Goal: Transaction & Acquisition: Purchase product/service

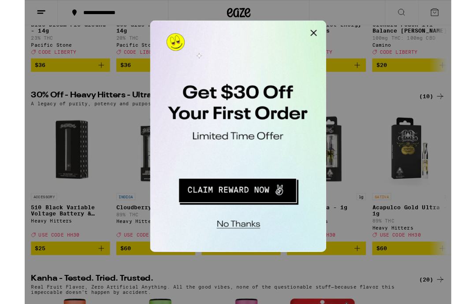
click at [262, 31] on button "Close Modal" at bounding box center [262, 30] width 18 height 18
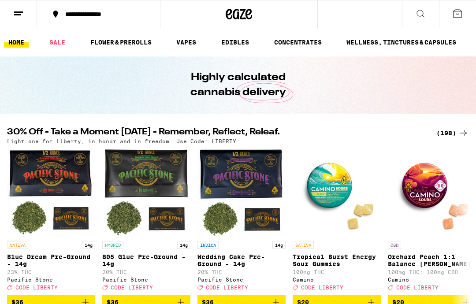
click at [420, 9] on icon at bounding box center [420, 13] width 11 height 11
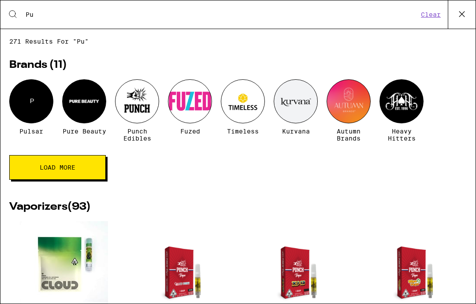
scroll to position [41, 0]
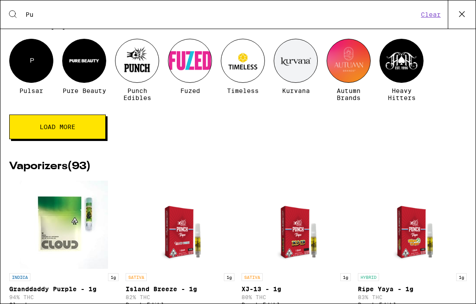
type input "Pun"
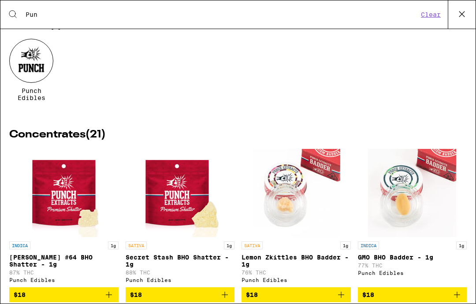
click at [40, 59] on div at bounding box center [31, 61] width 44 height 44
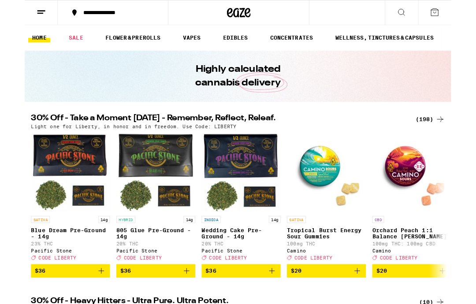
click at [145, 14] on div "**********" at bounding box center [104, 14] width 86 height 6
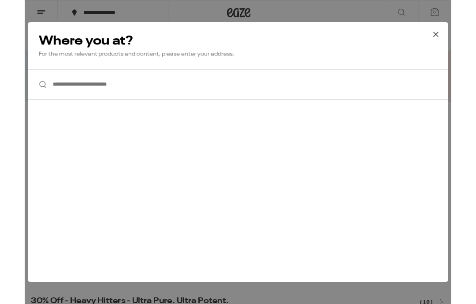
click at [161, 92] on input "**********" at bounding box center [238, 94] width 469 height 34
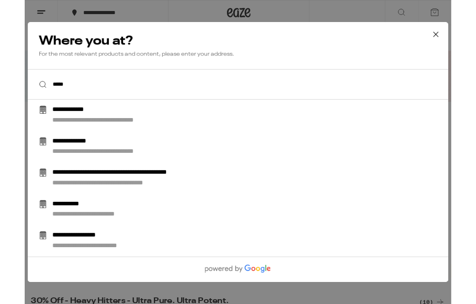
click at [115, 130] on div "**********" at bounding box center [255, 128] width 449 height 21
type input "**********"
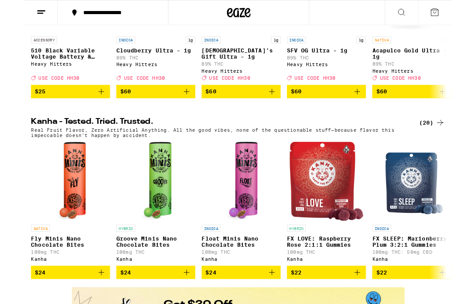
click at [420, 12] on icon at bounding box center [420, 13] width 11 height 11
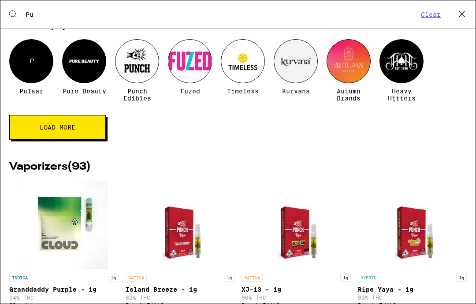
scroll to position [41, 0]
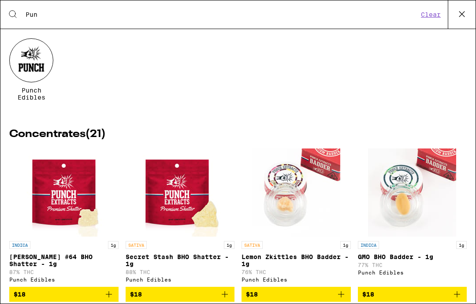
type input "Pun"
click at [31, 66] on div at bounding box center [31, 60] width 44 height 44
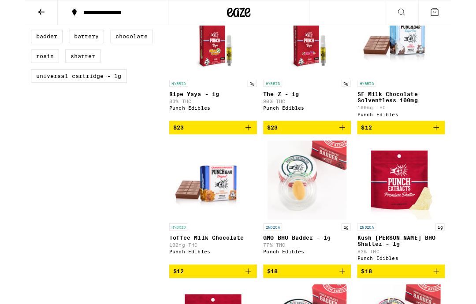
scroll to position [441, 0]
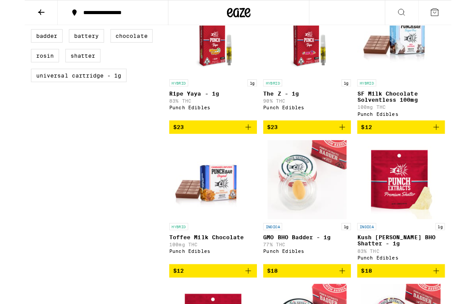
click at [460, 147] on icon "Add to bag" at bounding box center [459, 142] width 11 height 11
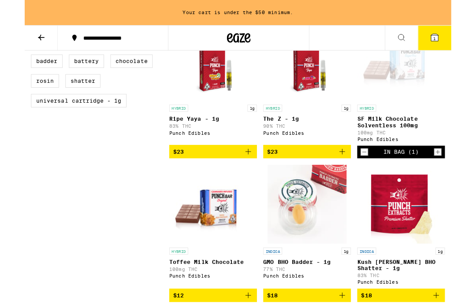
click at [461, 175] on icon "Increment" at bounding box center [461, 169] width 8 height 11
click at [464, 175] on icon "Increment" at bounding box center [461, 169] width 8 height 11
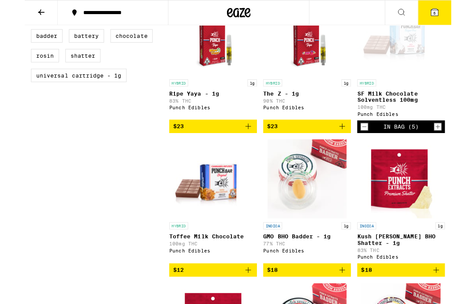
click at [459, 147] on icon "Increment" at bounding box center [461, 141] width 8 height 11
click at [468, 148] on div "In Bag (6)" at bounding box center [420, 141] width 98 height 14
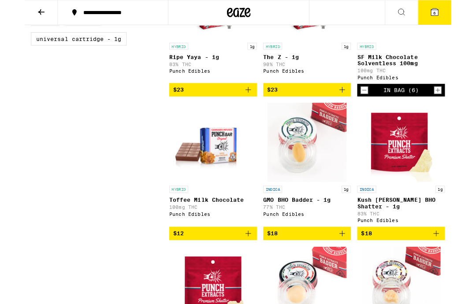
scroll to position [482, 0]
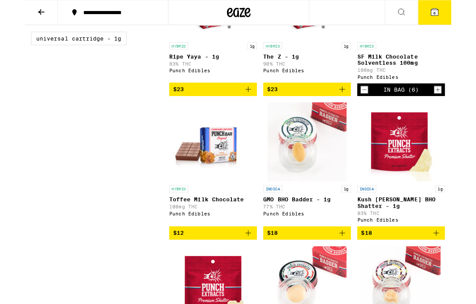
click at [461, 103] on icon "Increment" at bounding box center [461, 100] width 5 height 5
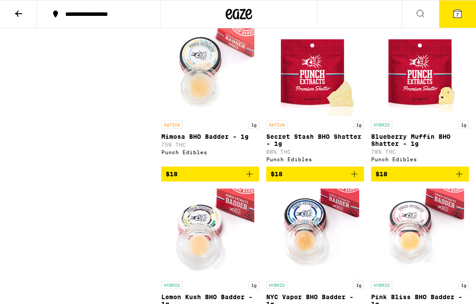
scroll to position [888, 0]
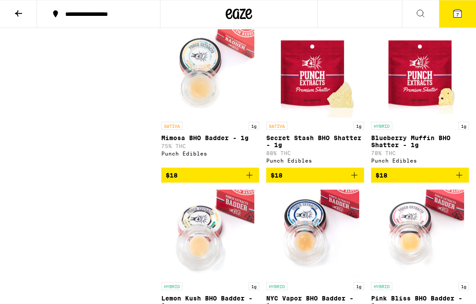
click at [315, 95] on img "Open page for Secret Stash BHO Shatter - 1g from Punch Edibles" at bounding box center [315, 74] width 88 height 88
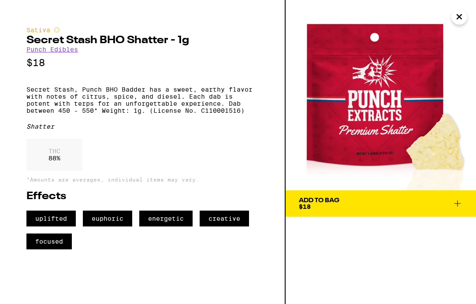
click at [452, 209] on span "Add To Bag $18" at bounding box center [381, 203] width 164 height 12
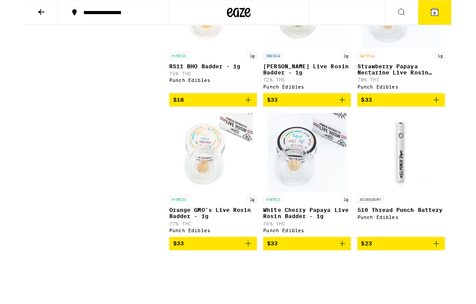
scroll to position [1279, 0]
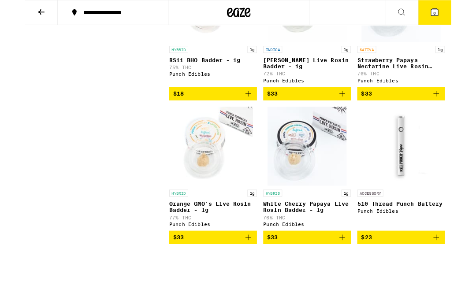
click at [432, 271] on span "$23" at bounding box center [419, 265] width 89 height 11
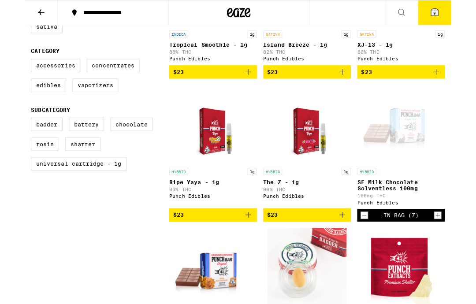
scroll to position [343, 0]
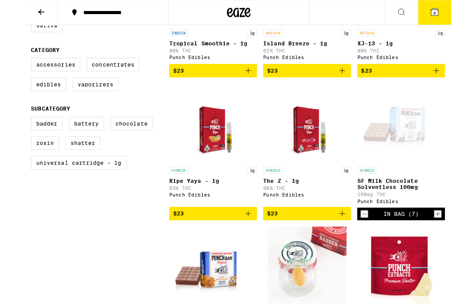
click at [352, 244] on icon "Add to bag" at bounding box center [354, 239] width 11 height 11
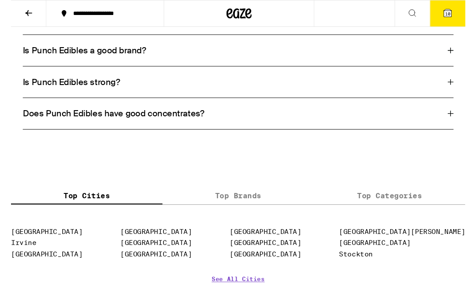
scroll to position [1627, 0]
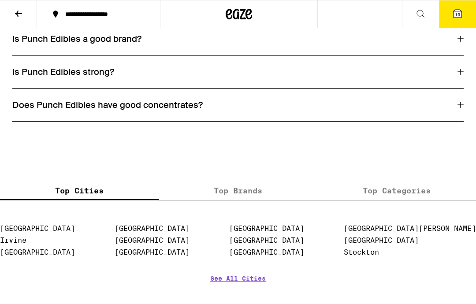
click at [456, 45] on div "Is Punch Edibles a good brand?" at bounding box center [237, 38] width 451 height 11
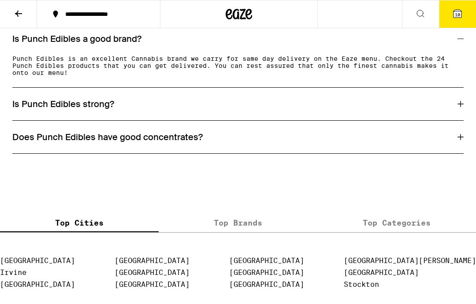
click at [459, 107] on icon at bounding box center [460, 104] width 6 height 6
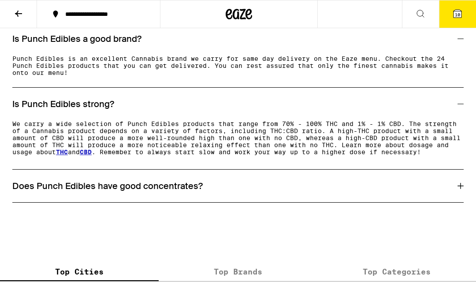
click at [458, 202] on div "Does Punch Edibles have good concentrates?" at bounding box center [237, 186] width 451 height 33
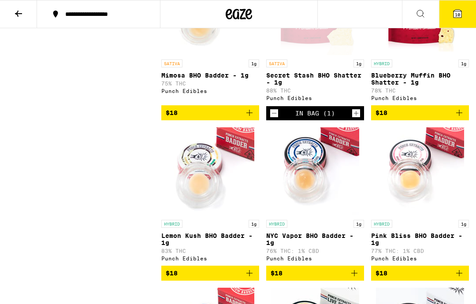
scroll to position [950, 0]
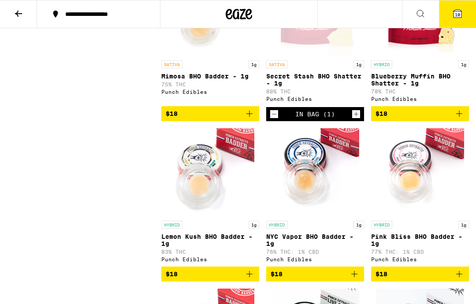
click at [427, 56] on img "Open page for Blueberry Muffin BHO Shatter - 1g from Punch Edibles" at bounding box center [420, 12] width 88 height 88
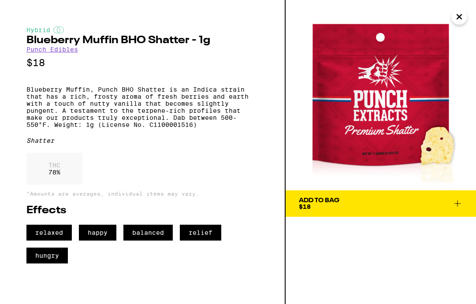
click at [459, 22] on icon "Close" at bounding box center [459, 16] width 11 height 13
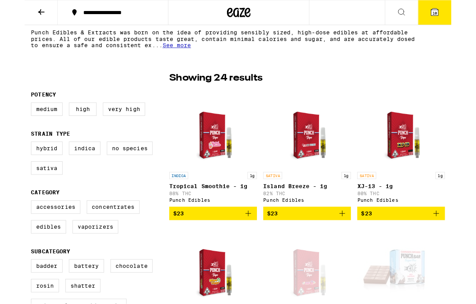
scroll to position [186, 0]
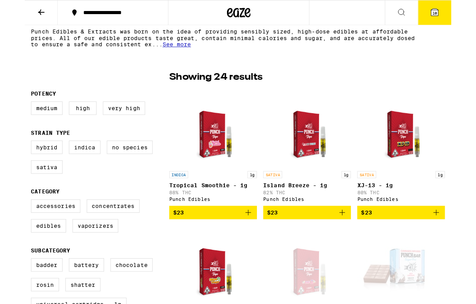
click at [460, 9] on icon at bounding box center [457, 13] width 11 height 11
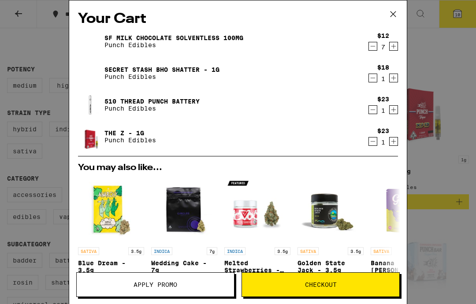
click at [373, 142] on icon "Decrement" at bounding box center [373, 141] width 8 height 11
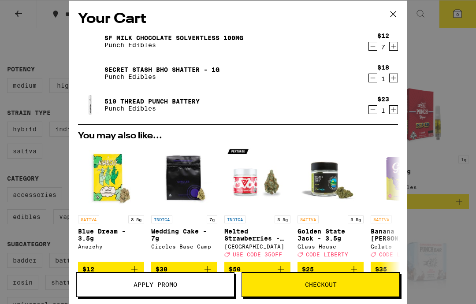
scroll to position [0, 0]
click at [400, 7] on button at bounding box center [392, 14] width 27 height 28
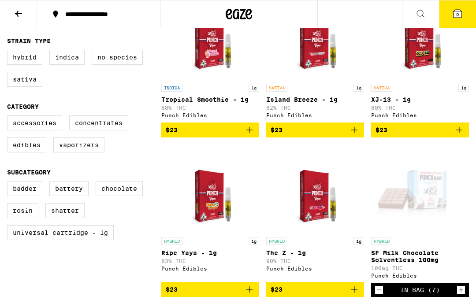
scroll to position [292, 0]
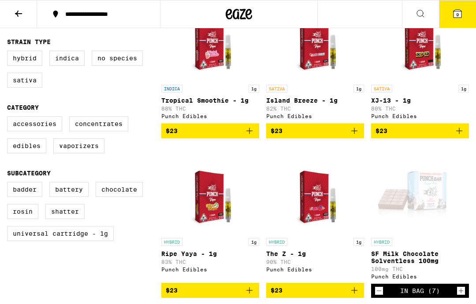
click at [234, 130] on button "$23" at bounding box center [210, 130] width 98 height 15
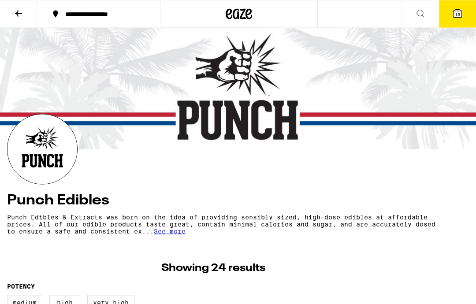
scroll to position [0, 0]
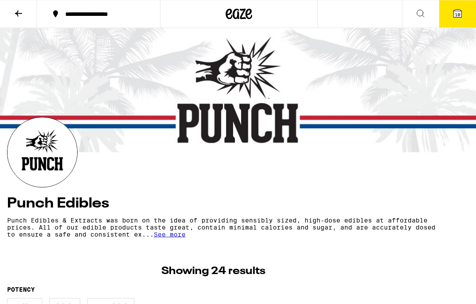
click at [457, 13] on span "10" at bounding box center [457, 14] width 5 height 5
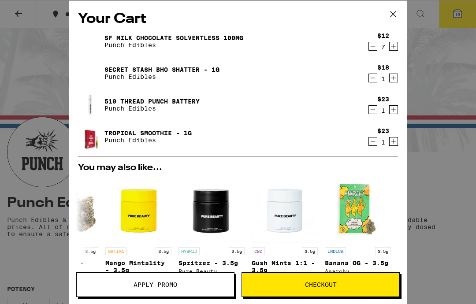
click at [397, 16] on icon at bounding box center [392, 13] width 13 height 13
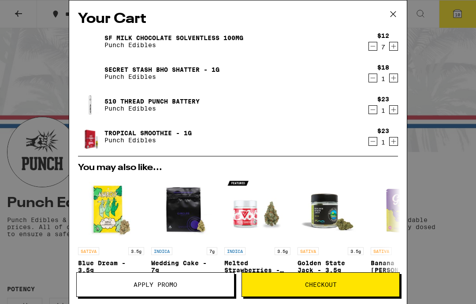
click at [39, 87] on div "Your Cart SF Milk Chocolate Solventless 100mg Punch Edibles $12 7 Secret Stash …" at bounding box center [238, 152] width 476 height 304
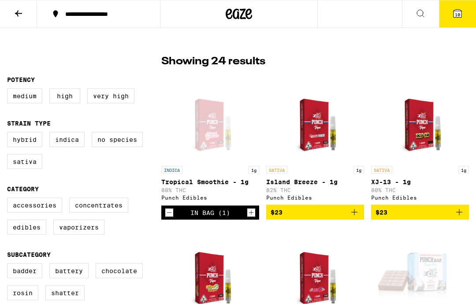
scroll to position [211, 0]
click at [121, 89] on label "Very High" at bounding box center [110, 95] width 47 height 15
click at [9, 89] on input "Very High" at bounding box center [9, 89] width 0 height 0
checkbox input "true"
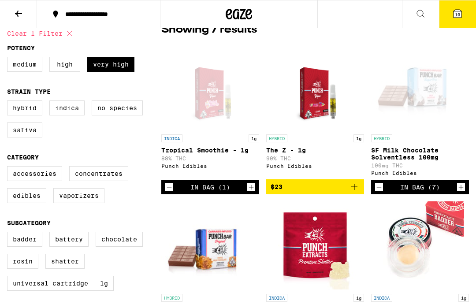
scroll to position [241, 0]
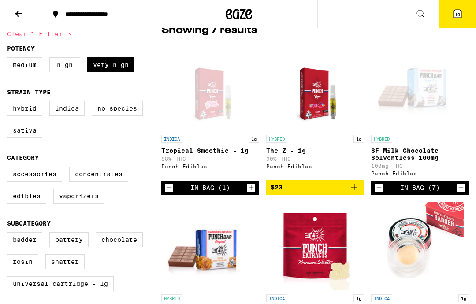
click at [354, 190] on icon "Add to bag" at bounding box center [354, 187] width 6 height 6
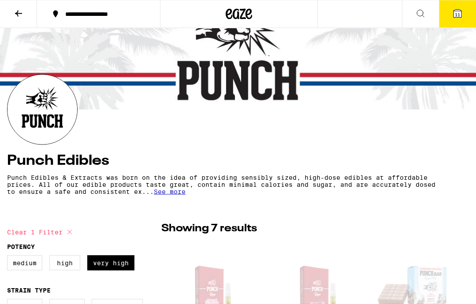
scroll to position [0, 0]
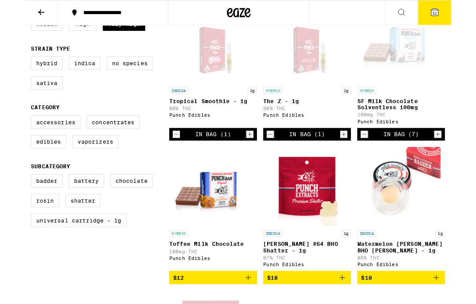
click at [40, 141] on label "Accessories" at bounding box center [34, 136] width 55 height 15
click at [9, 130] on input "Accessories" at bounding box center [9, 130] width 0 height 0
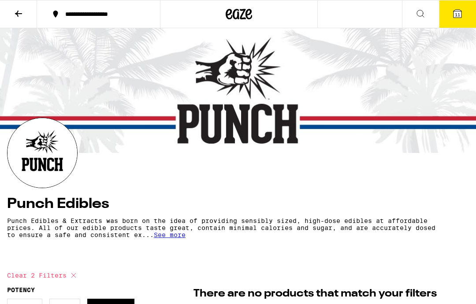
checkbox input "false"
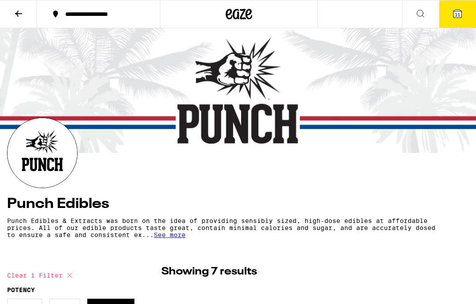
checkbox input "false"
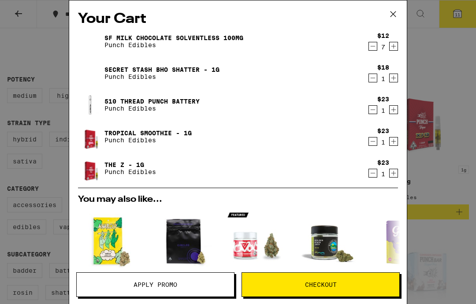
scroll to position [221, 0]
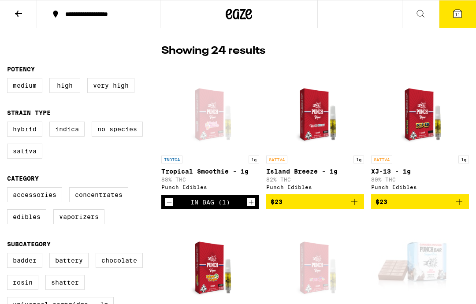
scroll to position [186, 0]
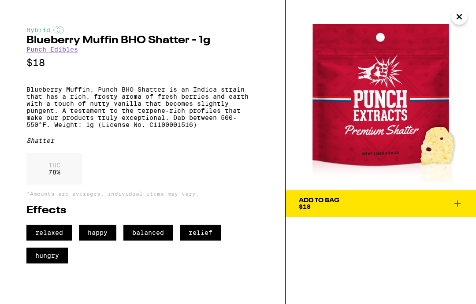
scroll to position [950, 0]
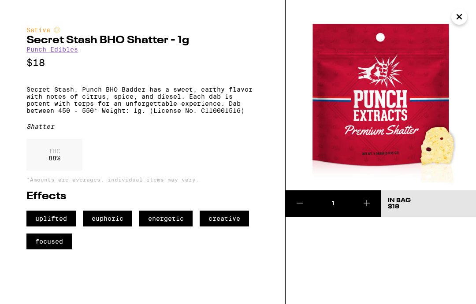
scroll to position [888, 0]
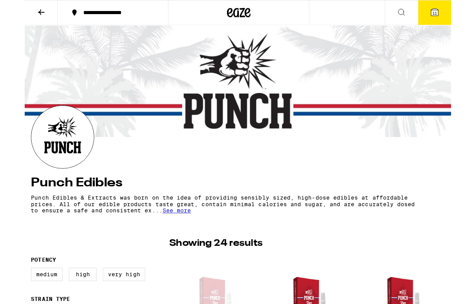
click at [460, 15] on span "11" at bounding box center [457, 14] width 5 height 5
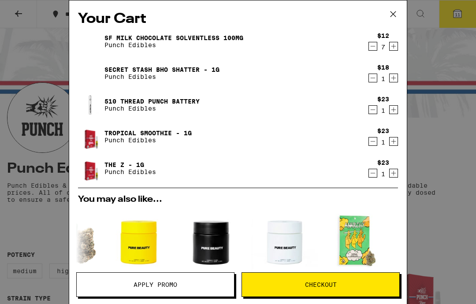
click at [393, 14] on icon at bounding box center [392, 13] width 13 height 13
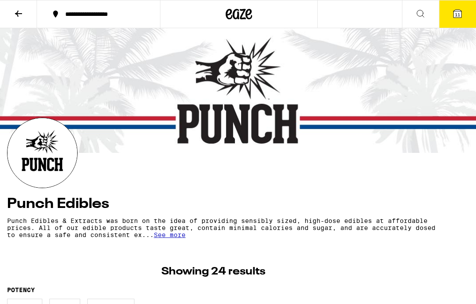
click at [325, 19] on div "**********" at bounding box center [238, 14] width 476 height 28
click at [419, 19] on button at bounding box center [420, 14] width 37 height 28
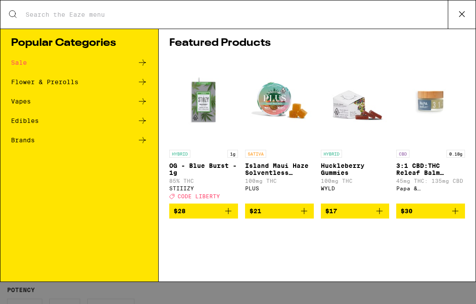
click at [25, 96] on div "Vapes" at bounding box center [79, 101] width 137 height 11
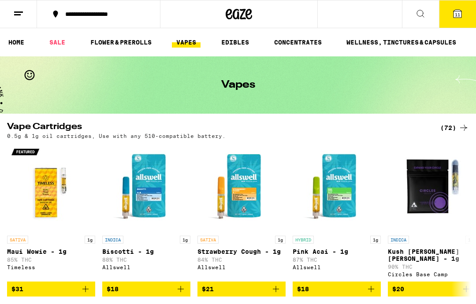
click at [426, 11] on button at bounding box center [420, 14] width 37 height 28
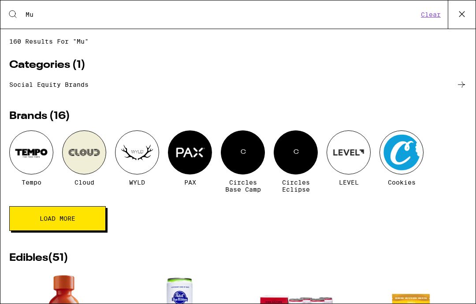
type input "M"
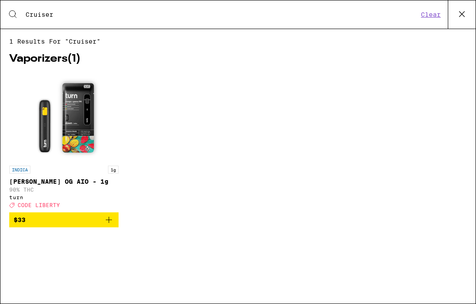
type input "Cruiser"
click at [84, 92] on img "Open page for Mango Guava OG AIO - 1g from turn" at bounding box center [64, 117] width 88 height 88
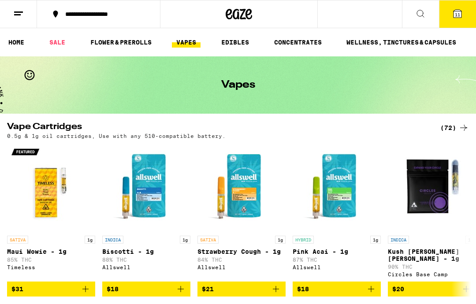
click at [424, 11] on icon at bounding box center [420, 13] width 11 height 11
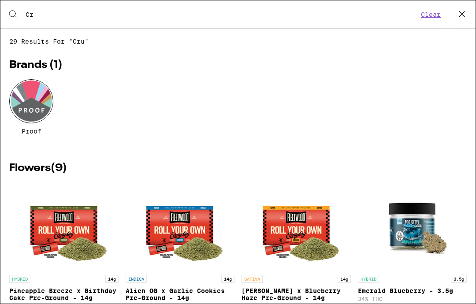
type input "C"
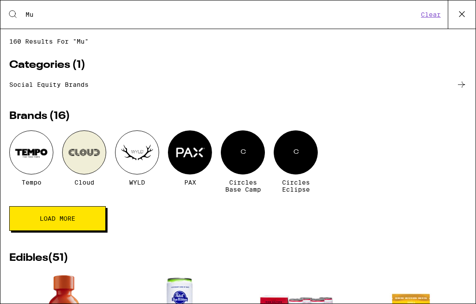
type input "M"
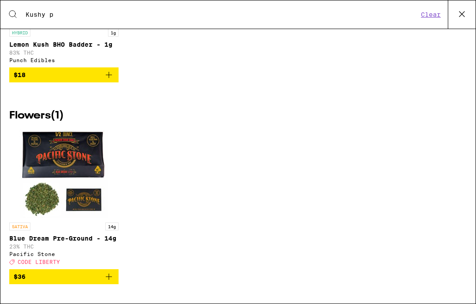
scroll to position [149, 0]
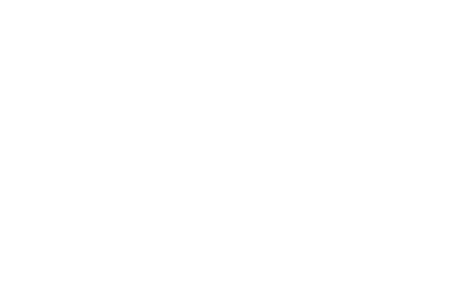
type input "K"
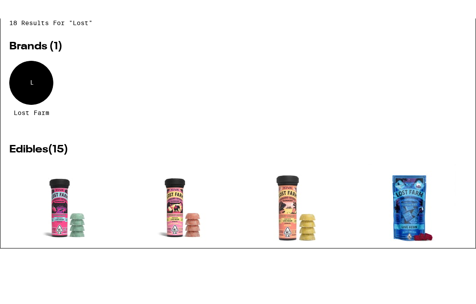
type input "Lost"
click at [37, 79] on div "L" at bounding box center [31, 101] width 44 height 44
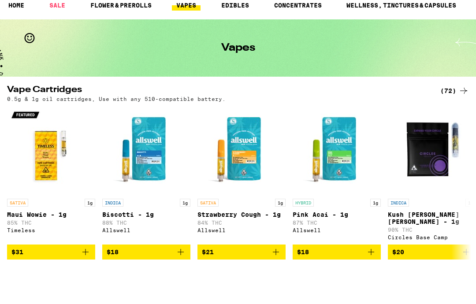
scroll to position [37, 0]
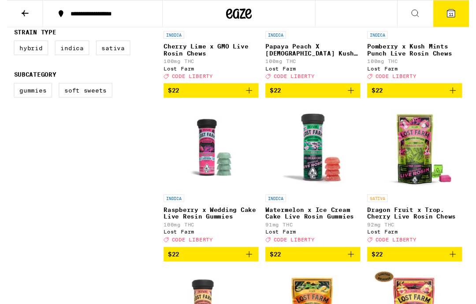
scroll to position [326, 0]
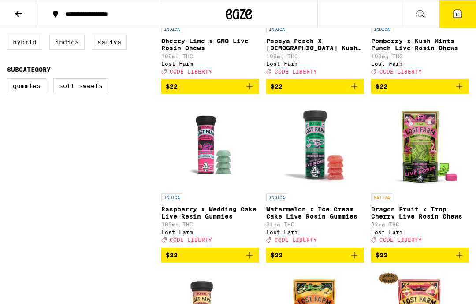
click at [234, 92] on span "$22" at bounding box center [210, 86] width 89 height 11
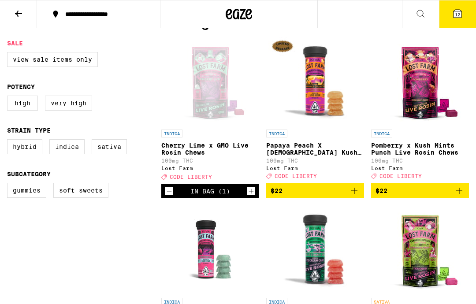
scroll to position [0, 0]
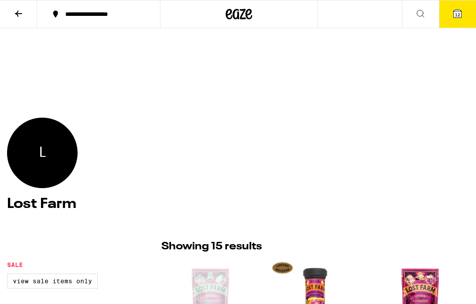
click at [428, 11] on button at bounding box center [420, 14] width 37 height 28
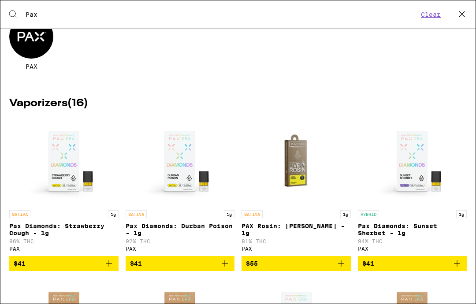
scroll to position [67, 0]
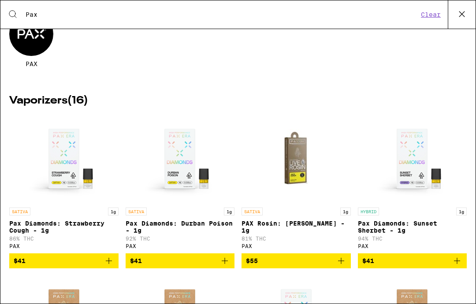
type input "Pax"
click at [40, 47] on div at bounding box center [31, 34] width 44 height 44
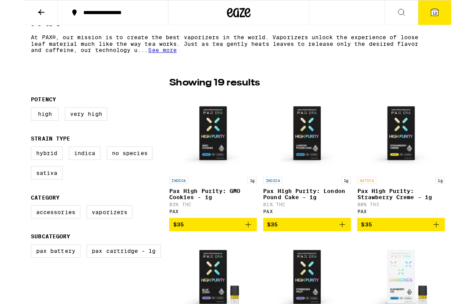
scroll to position [179, 0]
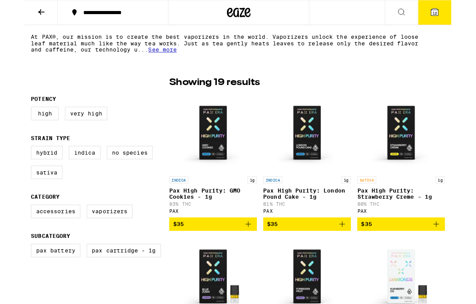
click at [215, 144] on img "Open page for Pax High Purity: GMO Cookies - 1g from PAX" at bounding box center [210, 148] width 88 height 88
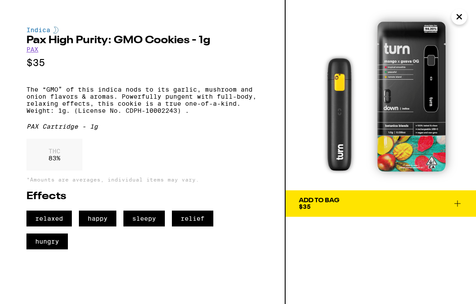
scroll to position [215, 0]
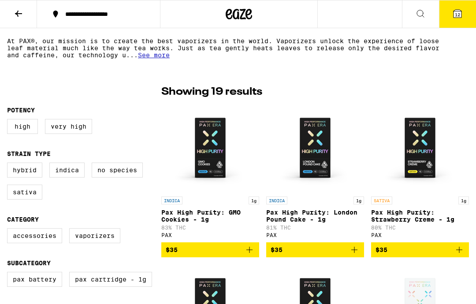
click at [315, 134] on img "Open page for Pax High Purity: London Pound Cake - 1g from PAX" at bounding box center [315, 148] width 88 height 88
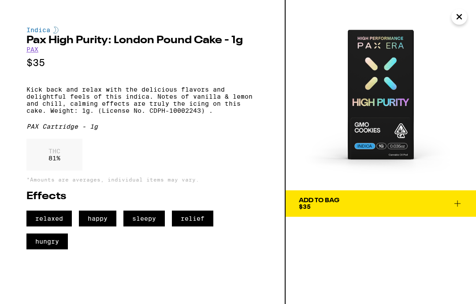
scroll to position [35, 0]
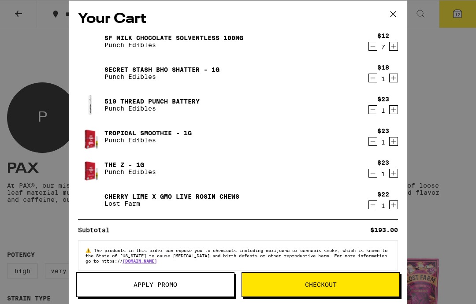
click at [33, 57] on div "Your Cart SF Milk Chocolate Solventless 100mg Punch Edibles $12 7 Secret Stash …" at bounding box center [238, 152] width 476 height 304
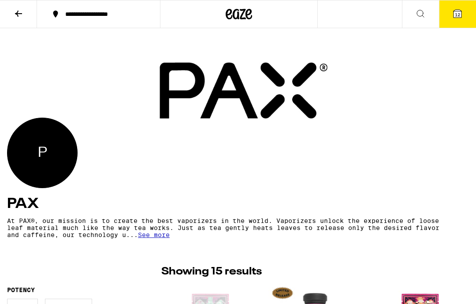
click at [425, 13] on icon at bounding box center [420, 13] width 11 height 11
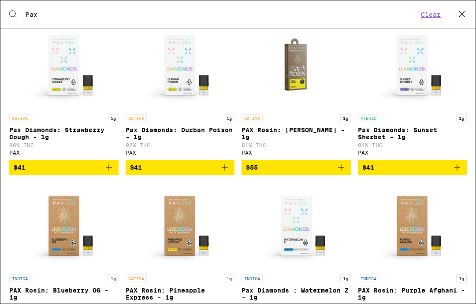
scroll to position [167, 0]
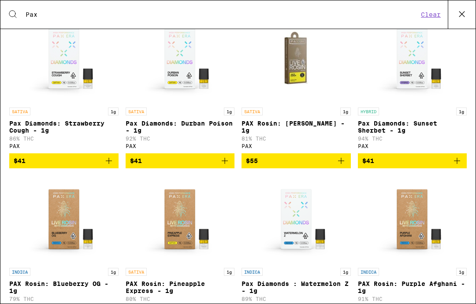
click at [360, 57] on link "HYBRID 1g Pax Diamonds: Sunset Sherbet - 1g 94% THC PAX" at bounding box center [412, 84] width 109 height 138
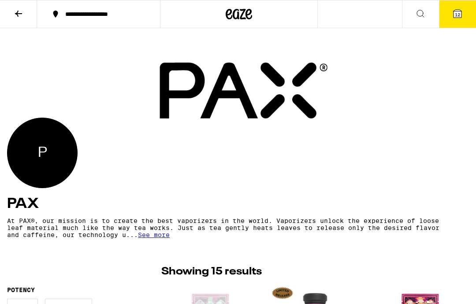
click at [423, 11] on icon at bounding box center [420, 13] width 11 height 11
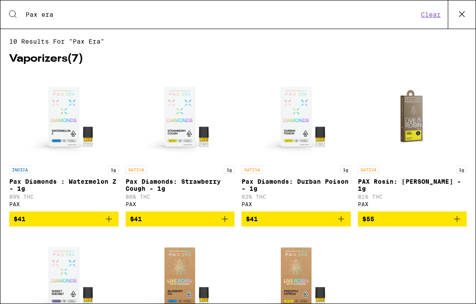
type input "Pax era"
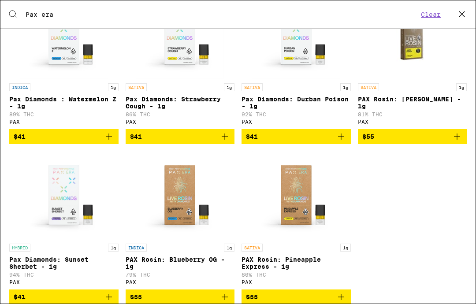
scroll to position [81, 0]
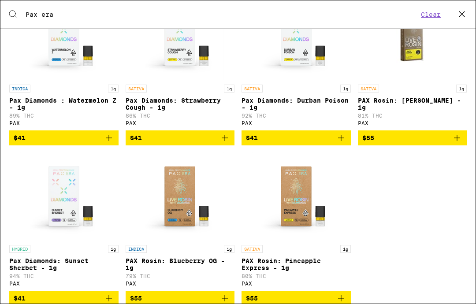
click at [301, 58] on img "Open page for Pax Diamonds: Durban Poison - 1g from PAX" at bounding box center [296, 36] width 88 height 88
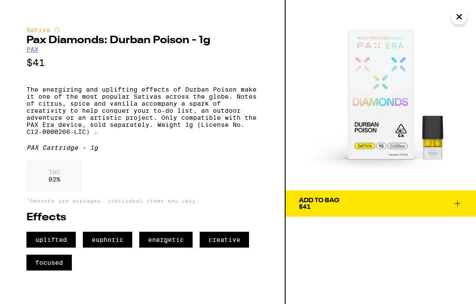
click at [411, 204] on span "Add To Bag $41" at bounding box center [381, 203] width 164 height 12
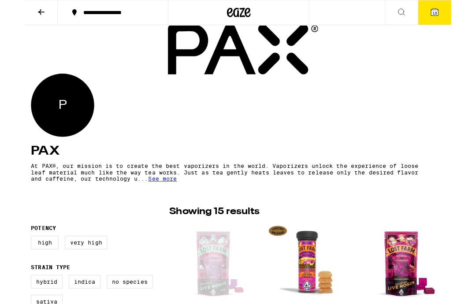
scroll to position [36, 0]
click at [56, 124] on div "P" at bounding box center [42, 117] width 70 height 70
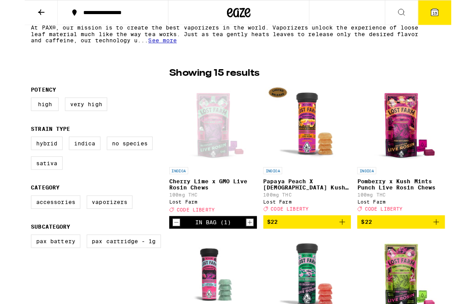
click at [43, 232] on label "Accessories" at bounding box center [34, 225] width 55 height 15
click at [9, 220] on input "Accessories" at bounding box center [9, 219] width 0 height 0
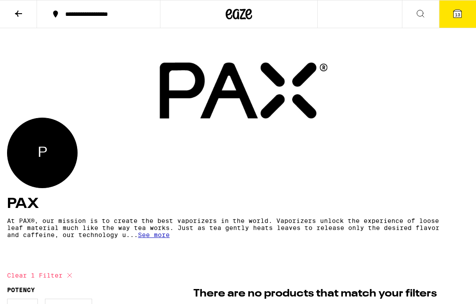
checkbox input "false"
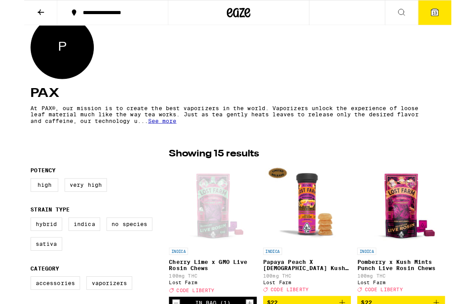
scroll to position [100, 0]
click at [49, 63] on div "P" at bounding box center [42, 53] width 70 height 70
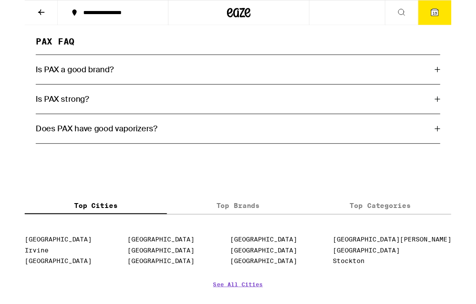
scroll to position [1185, 0]
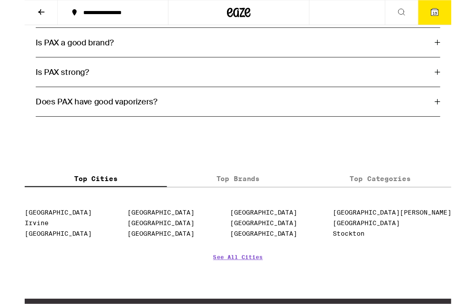
click at [463, 53] on div "Is PAX a good brand?" at bounding box center [237, 47] width 451 height 11
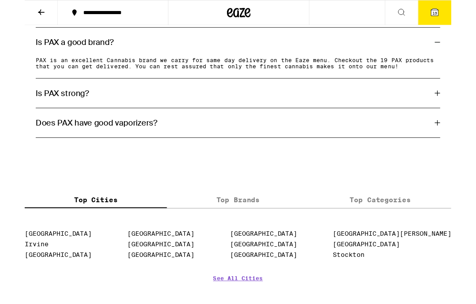
click at [411, 63] on div "Is PAX a good brand?" at bounding box center [237, 47] width 451 height 33
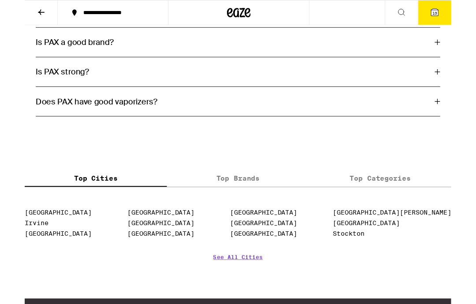
click at [461, 116] on icon at bounding box center [460, 113] width 6 height 6
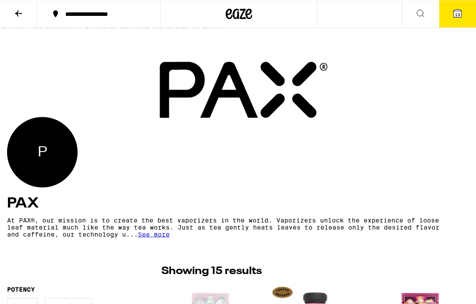
scroll to position [0, 0]
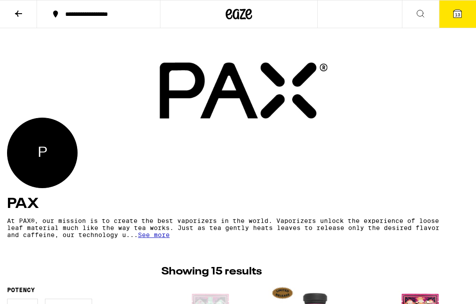
click at [423, 17] on icon at bounding box center [420, 13] width 11 height 11
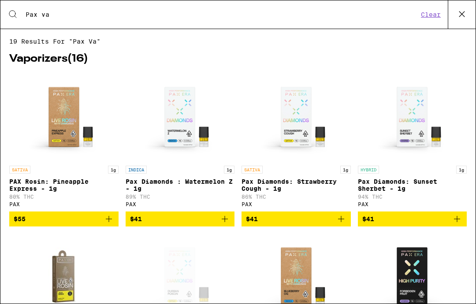
click at [156, 64] on h2 "Vaporizers ( 16 )" at bounding box center [237, 59] width 457 height 11
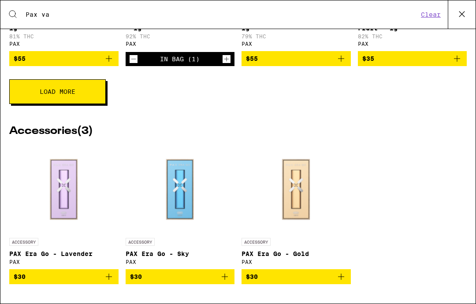
scroll to position [338, 0]
click at [311, 281] on span "$30" at bounding box center [296, 276] width 100 height 11
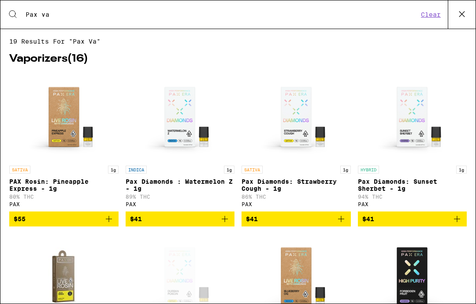
scroll to position [0, 0]
click at [91, 11] on input "Pax va" at bounding box center [221, 15] width 393 height 8
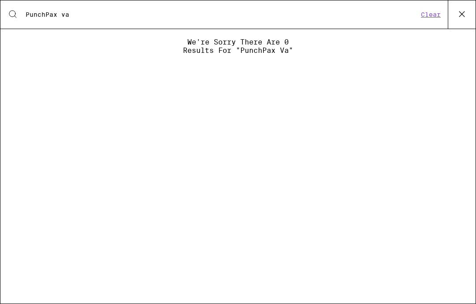
click at [139, 6] on div "Search for Products PunchPax va Clear" at bounding box center [237, 14] width 475 height 28
click at [114, 19] on input "PunchPax va" at bounding box center [221, 15] width 393 height 8
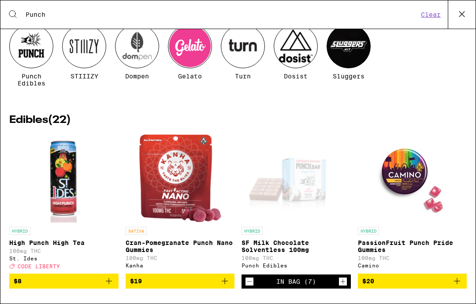
scroll to position [56, 0]
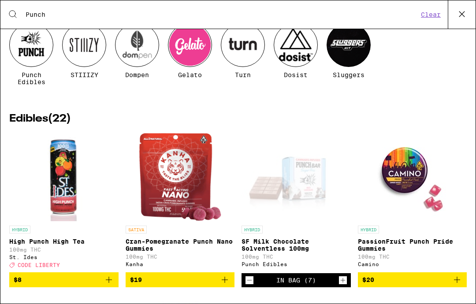
type input "Punch"
click at [34, 50] on div at bounding box center [31, 45] width 44 height 44
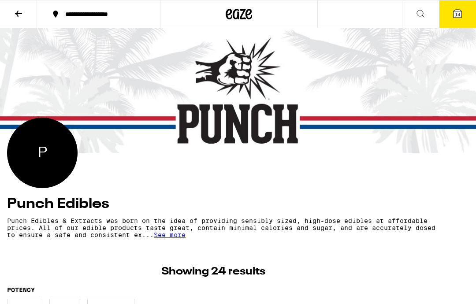
click at [460, 11] on icon at bounding box center [457, 14] width 8 height 8
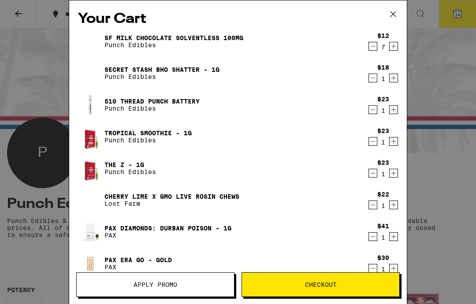
click at [371, 142] on icon "Decrement" at bounding box center [373, 141] width 8 height 11
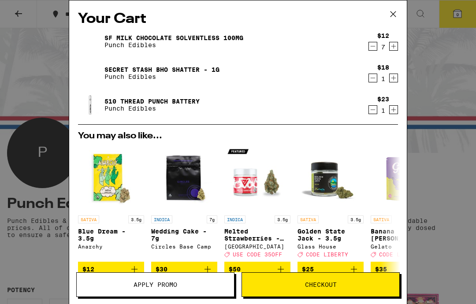
click at [382, 73] on div "$18 1" at bounding box center [383, 73] width 12 height 19
click at [371, 83] on icon "Decrement" at bounding box center [373, 78] width 8 height 11
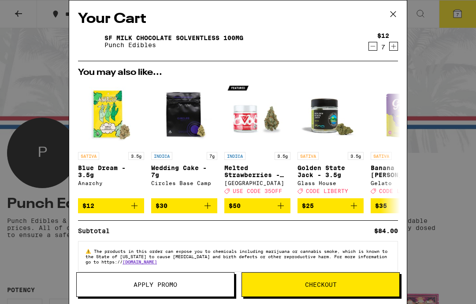
click at [461, 20] on div "Your Cart SF Milk Chocolate Solventless 100mg Punch Edibles $12 7 You may also …" at bounding box center [238, 152] width 476 height 304
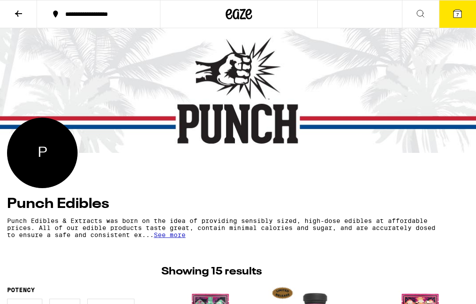
click at [460, 13] on icon at bounding box center [457, 14] width 8 height 8
click at [460, 14] on icon at bounding box center [457, 14] width 8 height 8
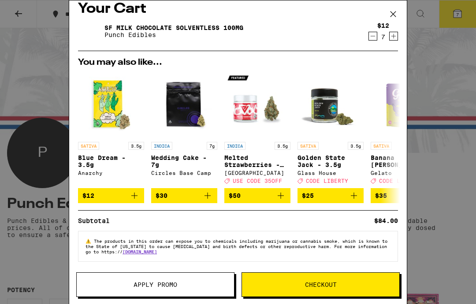
scroll to position [19, 0]
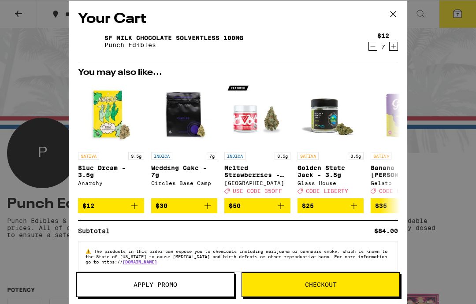
click at [398, 15] on icon at bounding box center [392, 13] width 13 height 13
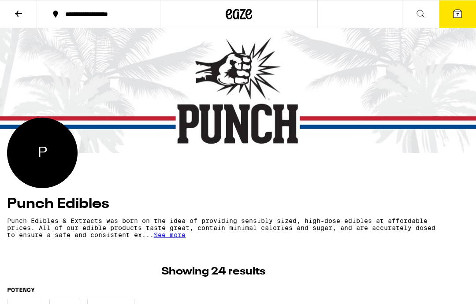
scroll to position [35, 0]
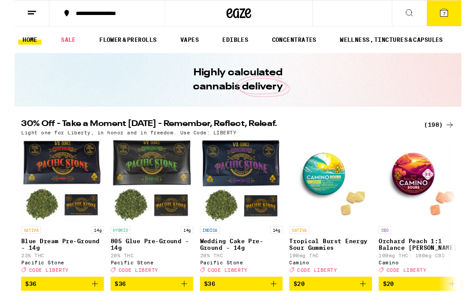
scroll to position [9, 0]
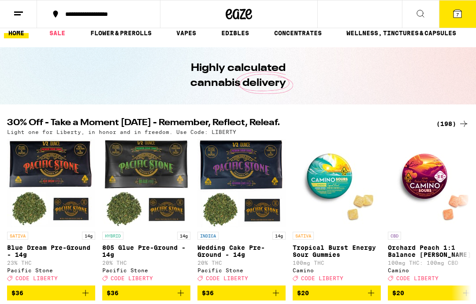
click at [459, 18] on icon at bounding box center [457, 14] width 8 height 8
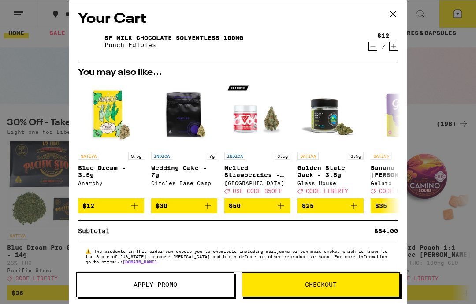
click at [395, 13] on icon at bounding box center [392, 13] width 13 height 13
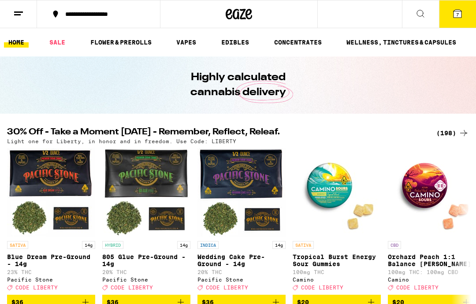
click at [420, 13] on icon at bounding box center [420, 13] width 11 height 11
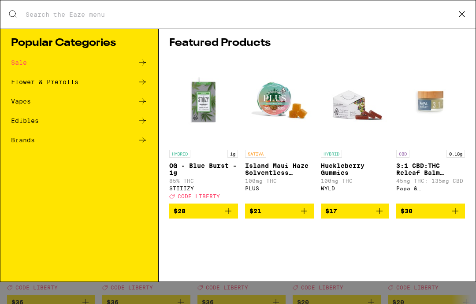
click at [40, 104] on div "Vapes" at bounding box center [79, 101] width 137 height 11
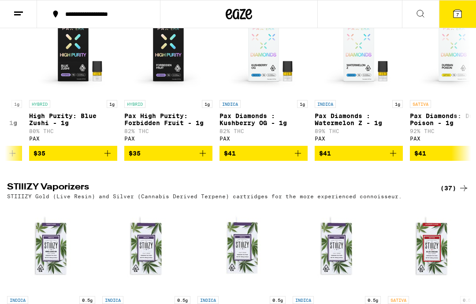
scroll to position [0, 268]
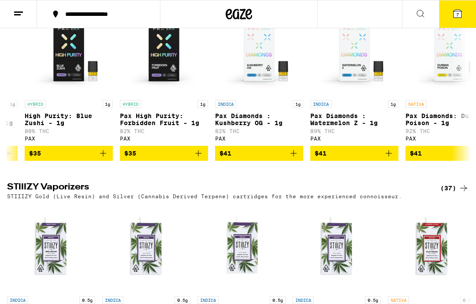
click at [356, 159] on span "$41" at bounding box center [354, 153] width 79 height 11
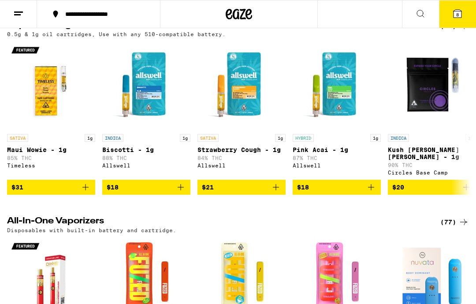
scroll to position [0, 0]
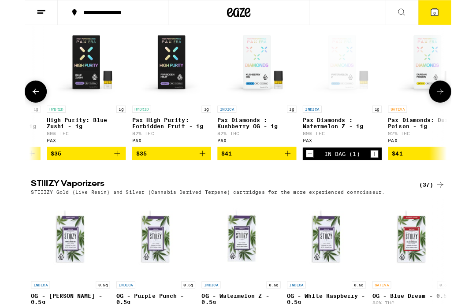
click at [463, 108] on icon at bounding box center [463, 102] width 11 height 11
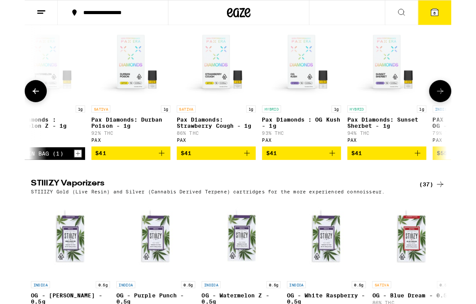
scroll to position [0, 634]
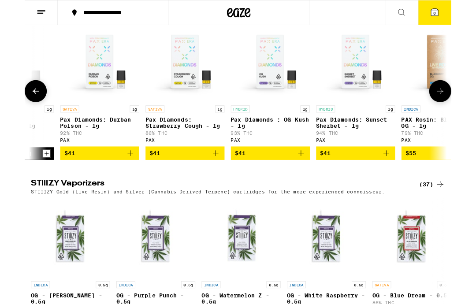
click at [293, 176] on span "$41" at bounding box center [273, 171] width 79 height 11
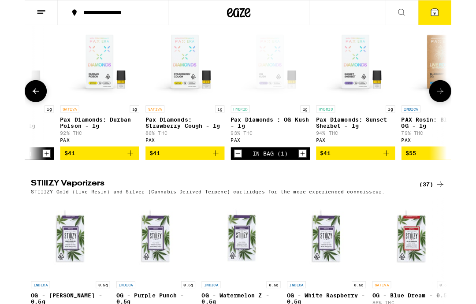
click at [463, 107] on icon at bounding box center [463, 101] width 11 height 11
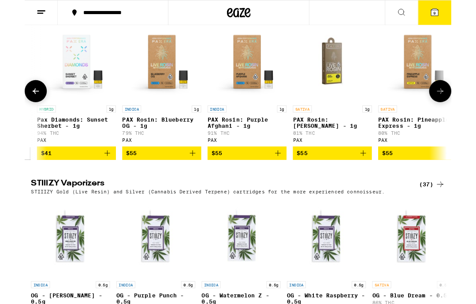
scroll to position [0, 999]
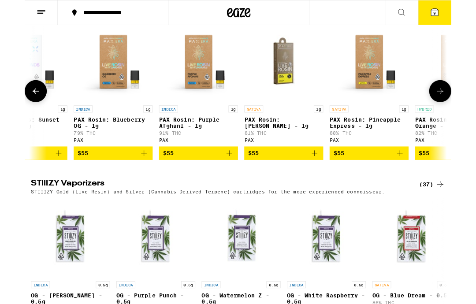
click at [460, 107] on button at bounding box center [463, 101] width 25 height 25
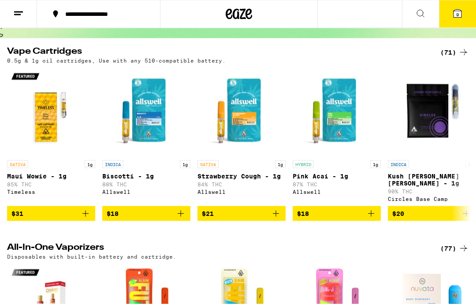
scroll to position [0, 0]
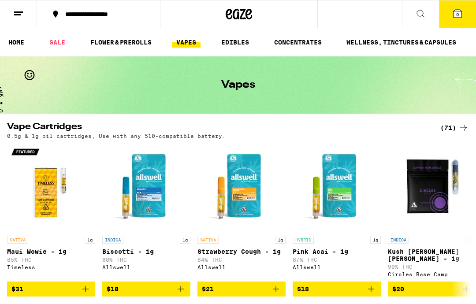
click at [423, 11] on icon at bounding box center [420, 13] width 11 height 11
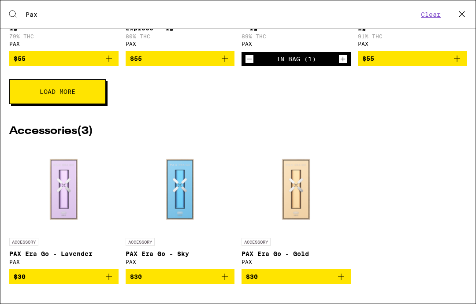
scroll to position [338, 0]
type input "Pax"
click at [86, 91] on button "Load More" at bounding box center [57, 91] width 96 height 25
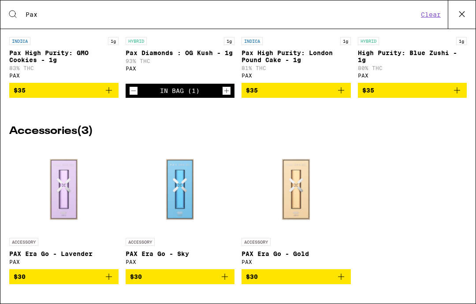
scroll to position [638, 0]
click at [321, 278] on span "$30" at bounding box center [296, 276] width 100 height 11
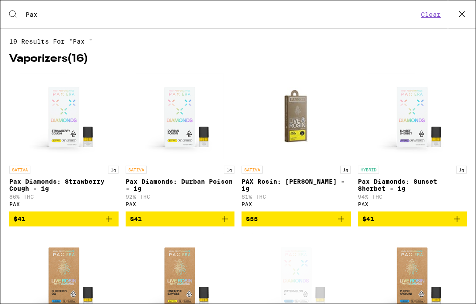
scroll to position [0, 0]
click at [433, 13] on button "Clear" at bounding box center [430, 15] width 25 height 8
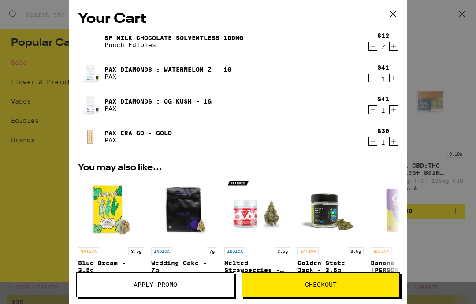
click at [449, 50] on div "Your Cart SF Milk Chocolate Solventless 100mg Punch Edibles $12 7 Pax Diamonds …" at bounding box center [238, 152] width 476 height 304
click at [428, 15] on div "Your Cart SF Milk Chocolate Solventless 100mg Punch Edibles $12 7 Pax Diamonds …" at bounding box center [238, 152] width 476 height 304
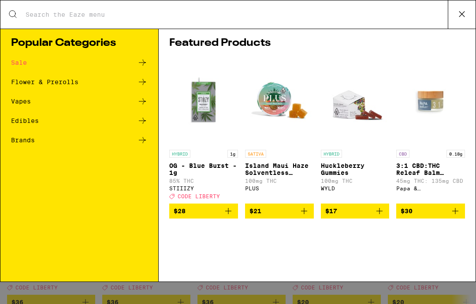
click at [391, 18] on div "Your Cart SF Milk Chocolate Solventless 100mg Punch Edibles $12 7 Pax Diamonds …" at bounding box center [238, 152] width 476 height 304
click at [111, 21] on div "Your Cart SF Milk Chocolate Solventless 100mg Punch Edibles $12 7 Pax Diamonds …" at bounding box center [238, 152] width 476 height 304
click at [141, 18] on input "Search for Products" at bounding box center [236, 15] width 423 height 8
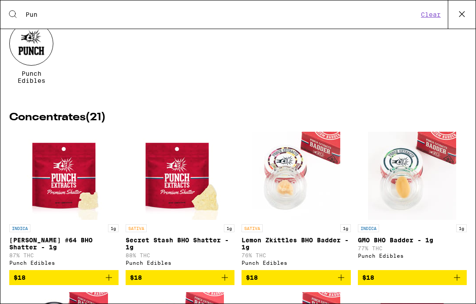
type input "Pun"
click at [43, 45] on div at bounding box center [31, 44] width 44 height 44
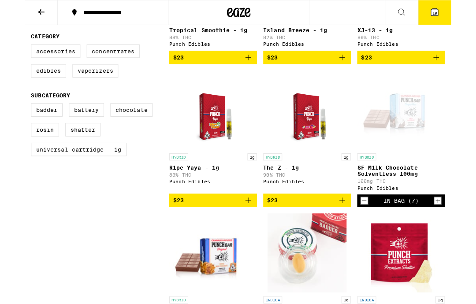
scroll to position [359, 0]
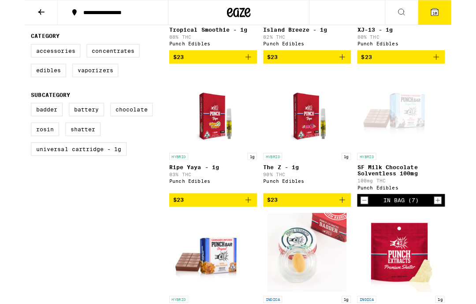
click at [322, 229] on span "$23" at bounding box center [315, 223] width 89 height 11
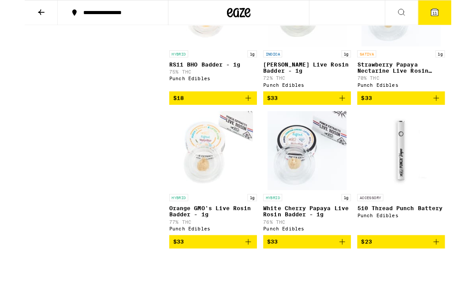
scroll to position [1276, 0]
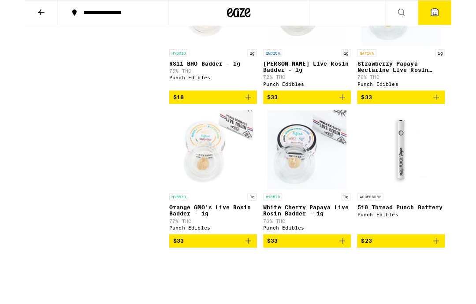
click at [425, 274] on span "$23" at bounding box center [419, 268] width 89 height 11
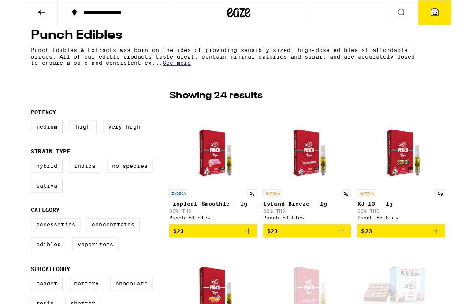
scroll to position [166, 0]
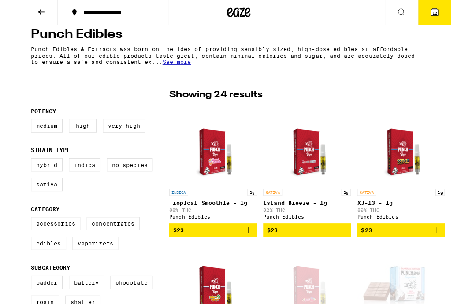
click at [220, 261] on span "$23" at bounding box center [210, 257] width 89 height 11
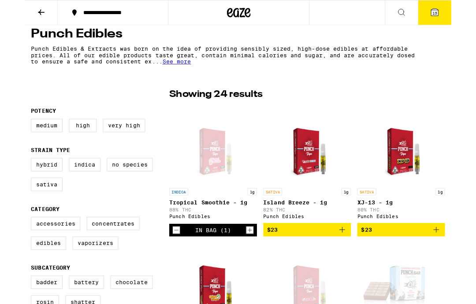
click at [457, 15] on span "13" at bounding box center [457, 14] width 5 height 5
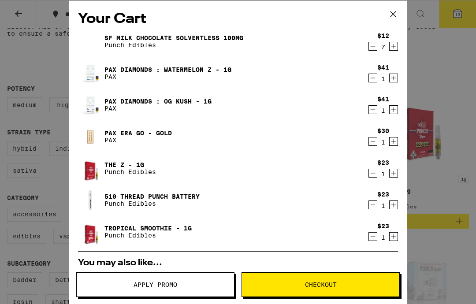
click at [183, 287] on span "Apply Promo" at bounding box center [155, 285] width 157 height 6
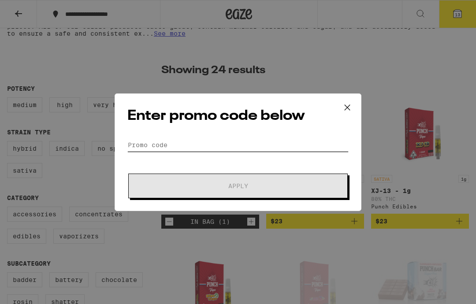
click at [209, 144] on input "Promo Code" at bounding box center [237, 144] width 221 height 13
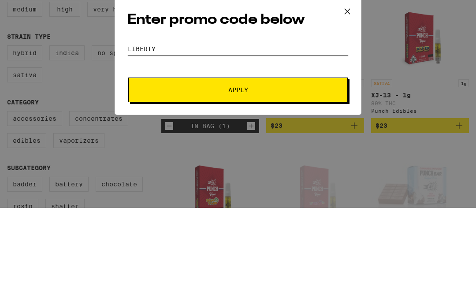
type input "Liberty"
click at [255, 183] on span "Apply" at bounding box center [238, 186] width 159 height 6
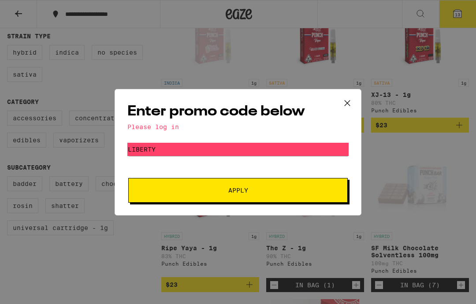
click at [177, 126] on div "Please log in" at bounding box center [237, 126] width 221 height 7
click at [274, 193] on span "Apply" at bounding box center [238, 190] width 159 height 6
click at [347, 104] on icon at bounding box center [347, 102] width 13 height 13
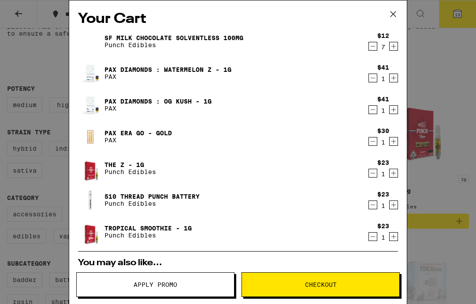
click at [293, 284] on span "Checkout" at bounding box center [320, 285] width 157 height 6
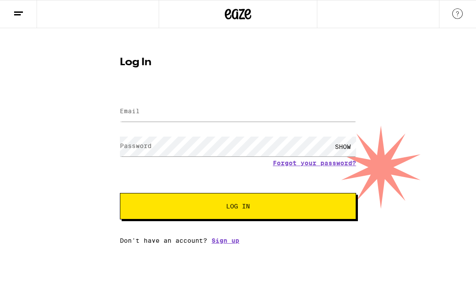
click at [222, 244] on link "Sign up" at bounding box center [225, 240] width 28 height 7
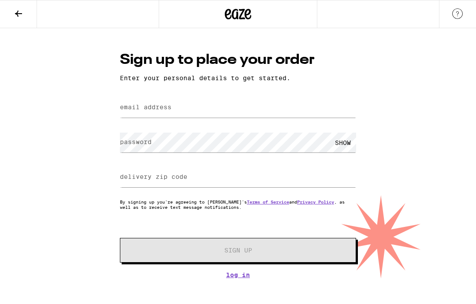
click at [271, 97] on div at bounding box center [238, 108] width 236 height 26
click at [294, 101] on input "email address" at bounding box center [238, 108] width 236 height 20
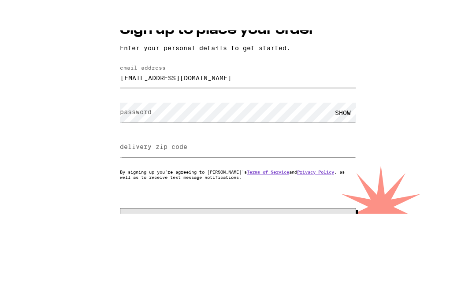
type input "lpomp@aol.com"
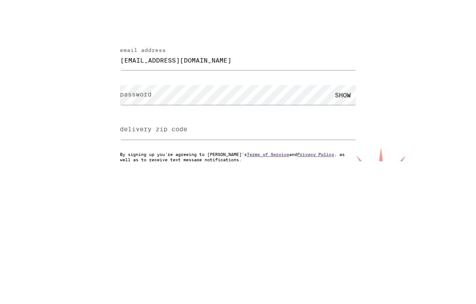
click at [415, 60] on div "Sign up to place your order Enter your personal details to get started. email a…" at bounding box center [238, 153] width 476 height 250
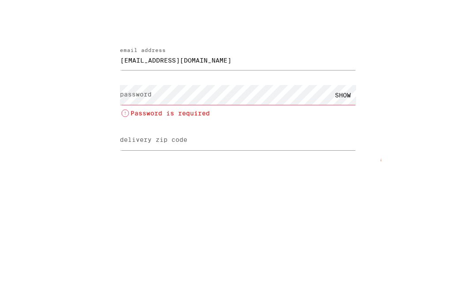
click at [346, 133] on div "SHOW" at bounding box center [343, 143] width 26 height 20
click at [434, 54] on div "Sign up to place your order Enter your personal details to get started. email a…" at bounding box center [238, 158] width 476 height 261
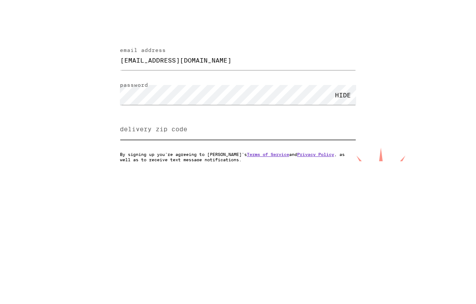
click at [215, 167] on input "delivery zip code" at bounding box center [238, 177] width 236 height 20
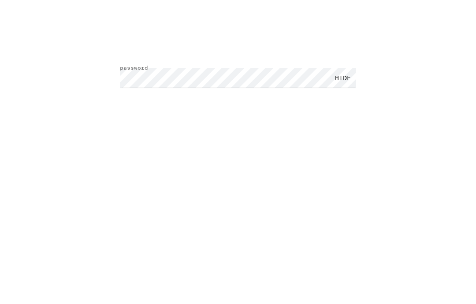
click at [306, 167] on input "delivery zip code" at bounding box center [238, 177] width 236 height 20
type input "90077"
click at [430, 54] on div "Sign up to place your order Enter your personal details to get started. email a…" at bounding box center [238, 153] width 476 height 250
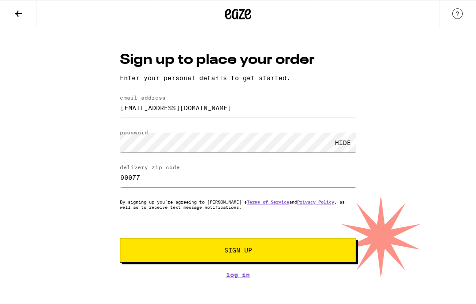
click at [280, 257] on button "Sign Up" at bounding box center [238, 250] width 236 height 25
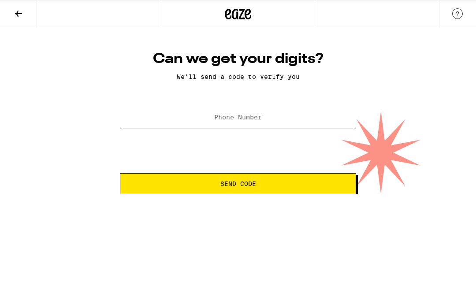
click at [329, 109] on input "Phone Number" at bounding box center [238, 118] width 236 height 20
click at [413, 170] on div "Can we get your digits? We'll send a code to verify you Phone Number 91742802 S…" at bounding box center [238, 111] width 476 height 166
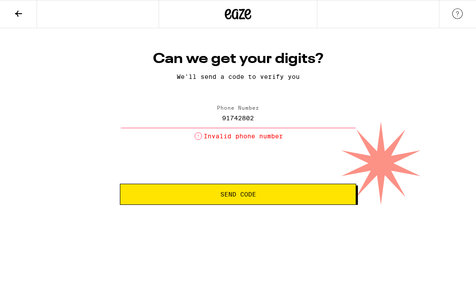
click at [289, 112] on input "91742802" at bounding box center [238, 118] width 236 height 20
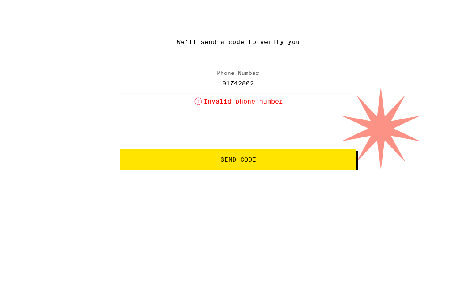
click at [272, 108] on input "91742802" at bounding box center [238, 118] width 236 height 20
type input "(917) 428-0203"
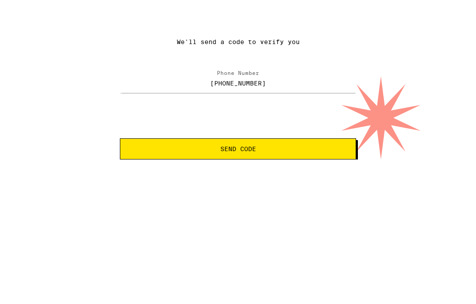
click at [470, 52] on div "Can we get your digits? We'll send a code to verify you Phone Number (917) 428-…" at bounding box center [238, 111] width 476 height 166
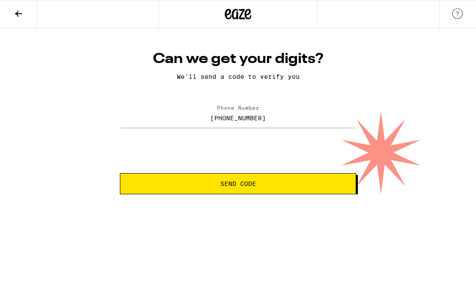
click at [345, 180] on button "Send Code" at bounding box center [238, 183] width 236 height 21
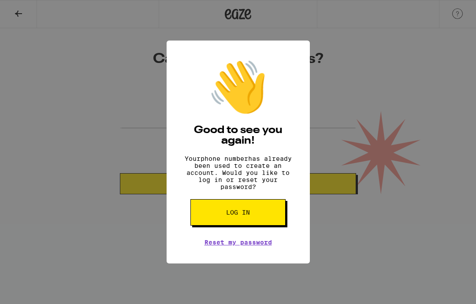
click at [265, 213] on button "Log in" at bounding box center [237, 212] width 95 height 26
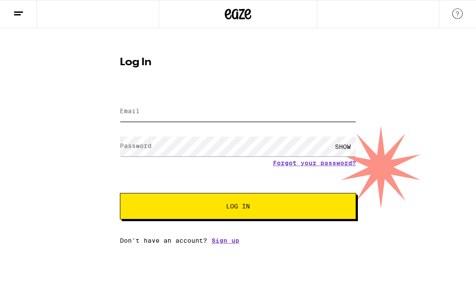
click at [298, 122] on input "Email" at bounding box center [238, 112] width 236 height 20
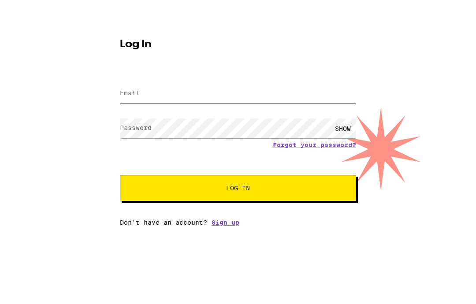
type input "[PERSON_NAME][EMAIL_ADDRESS][PERSON_NAME][DOMAIN_NAME]"
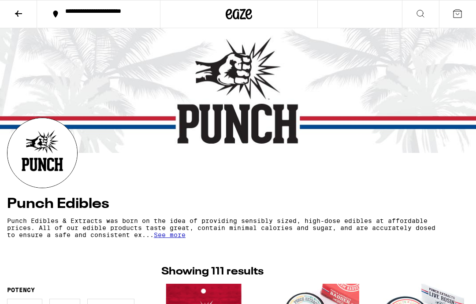
click at [458, 12] on icon at bounding box center [457, 13] width 11 height 11
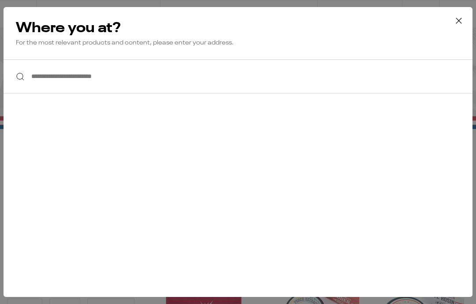
click at [456, 23] on icon at bounding box center [458, 20] width 13 height 13
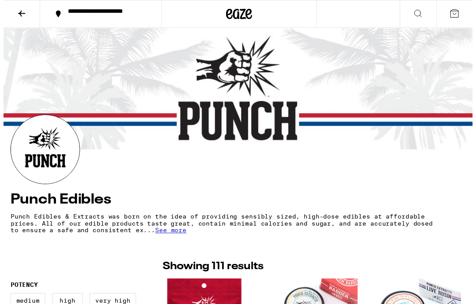
scroll to position [6, 0]
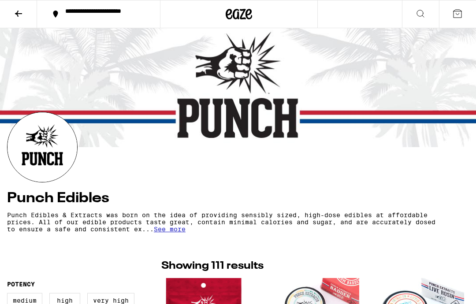
click at [454, 16] on icon at bounding box center [457, 13] width 11 height 11
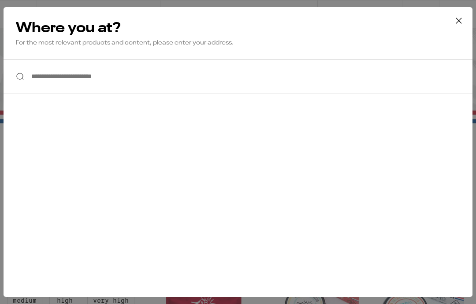
scroll to position [0, 0]
click at [455, 20] on icon at bounding box center [458, 20] width 13 height 13
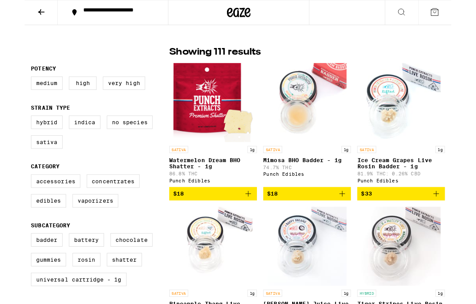
scroll to position [202, 0]
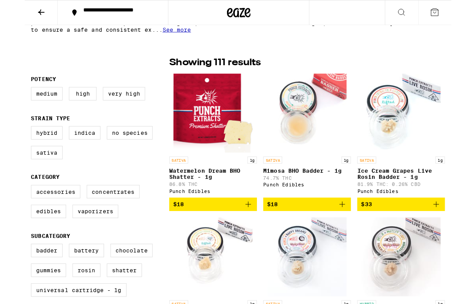
click at [20, 12] on icon at bounding box center [18, 13] width 11 height 11
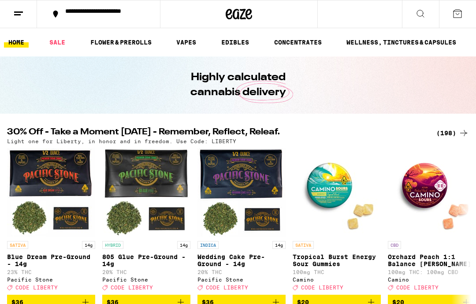
click at [456, 22] on button at bounding box center [457, 13] width 37 height 27
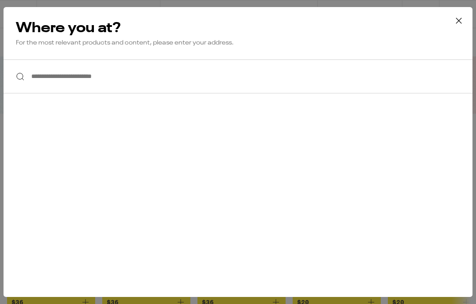
click at [317, 75] on input "**********" at bounding box center [238, 76] width 469 height 34
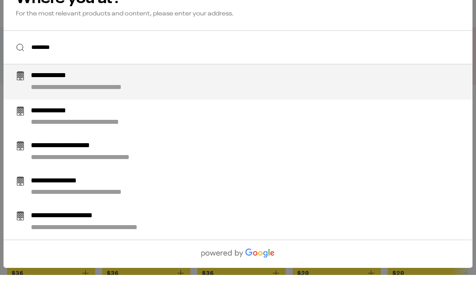
click at [244, 100] on div "**********" at bounding box center [255, 110] width 449 height 21
type input "**********"
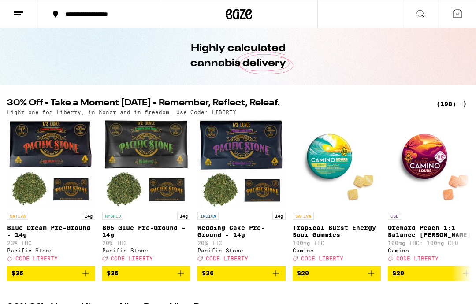
click at [456, 10] on icon at bounding box center [457, 14] width 8 height 8
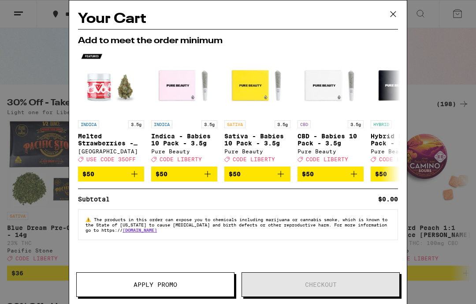
click at [397, 18] on icon at bounding box center [392, 13] width 13 height 13
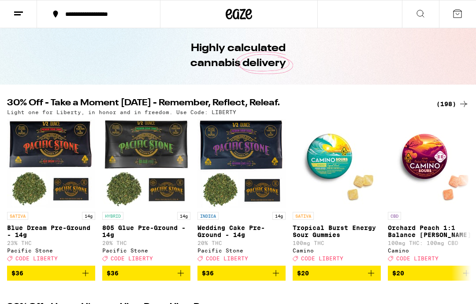
click at [460, 12] on icon at bounding box center [457, 13] width 11 height 11
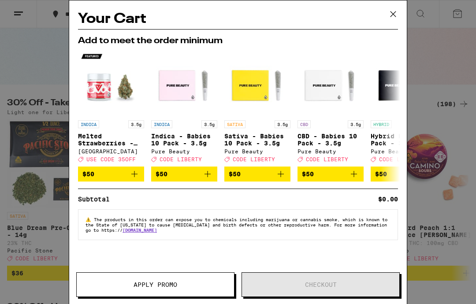
click at [401, 10] on button at bounding box center [392, 14] width 27 height 28
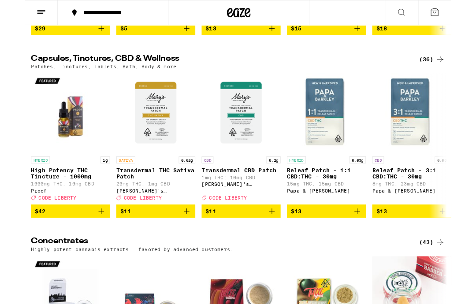
scroll to position [4094, 0]
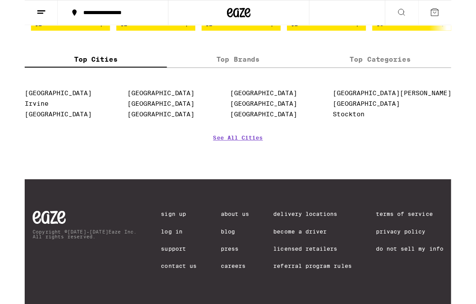
click at [152, 259] on link "Log In" at bounding box center [172, 258] width 40 height 7
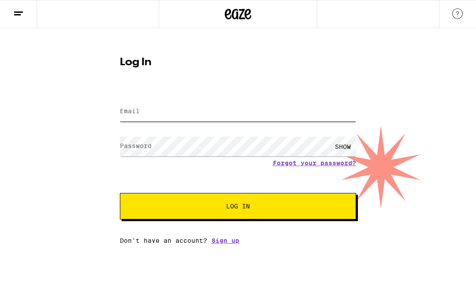
click at [317, 113] on input "Email" at bounding box center [238, 112] width 236 height 20
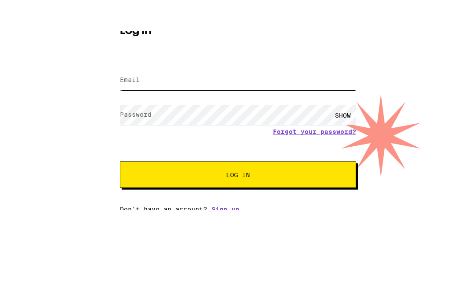
type input "[PERSON_NAME][EMAIL_ADDRESS][PERSON_NAME][DOMAIN_NAME]"
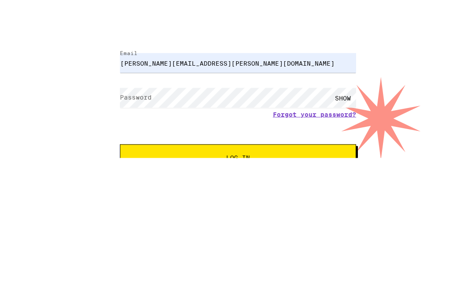
click at [351, 90] on form "Email Email [PERSON_NAME][EMAIL_ADDRESS][PERSON_NAME][DOMAIN_NAME] Password Pas…" at bounding box center [238, 155] width 236 height 130
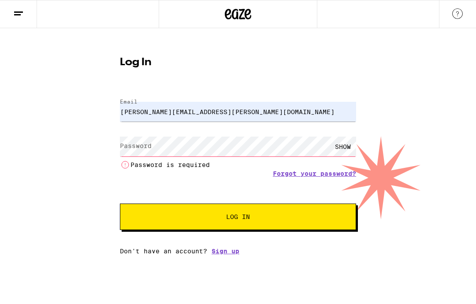
click at [327, 172] on link "Forgot your password?" at bounding box center [314, 173] width 83 height 7
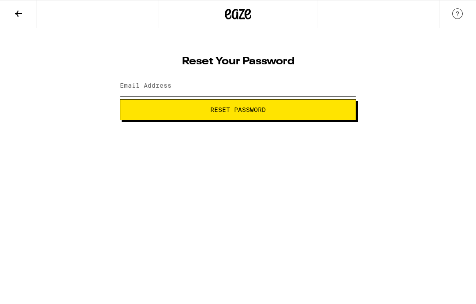
click at [311, 85] on input "Email Address" at bounding box center [238, 86] width 236 height 20
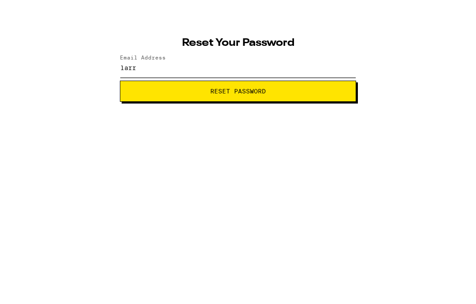
type input "[PERSON_NAME][EMAIL_ADDRESS][PERSON_NAME][DOMAIN_NAME]"
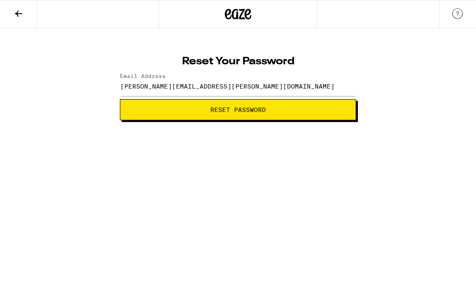
click at [338, 104] on button "Reset Password" at bounding box center [238, 109] width 236 height 21
